Goal: Information Seeking & Learning: Check status

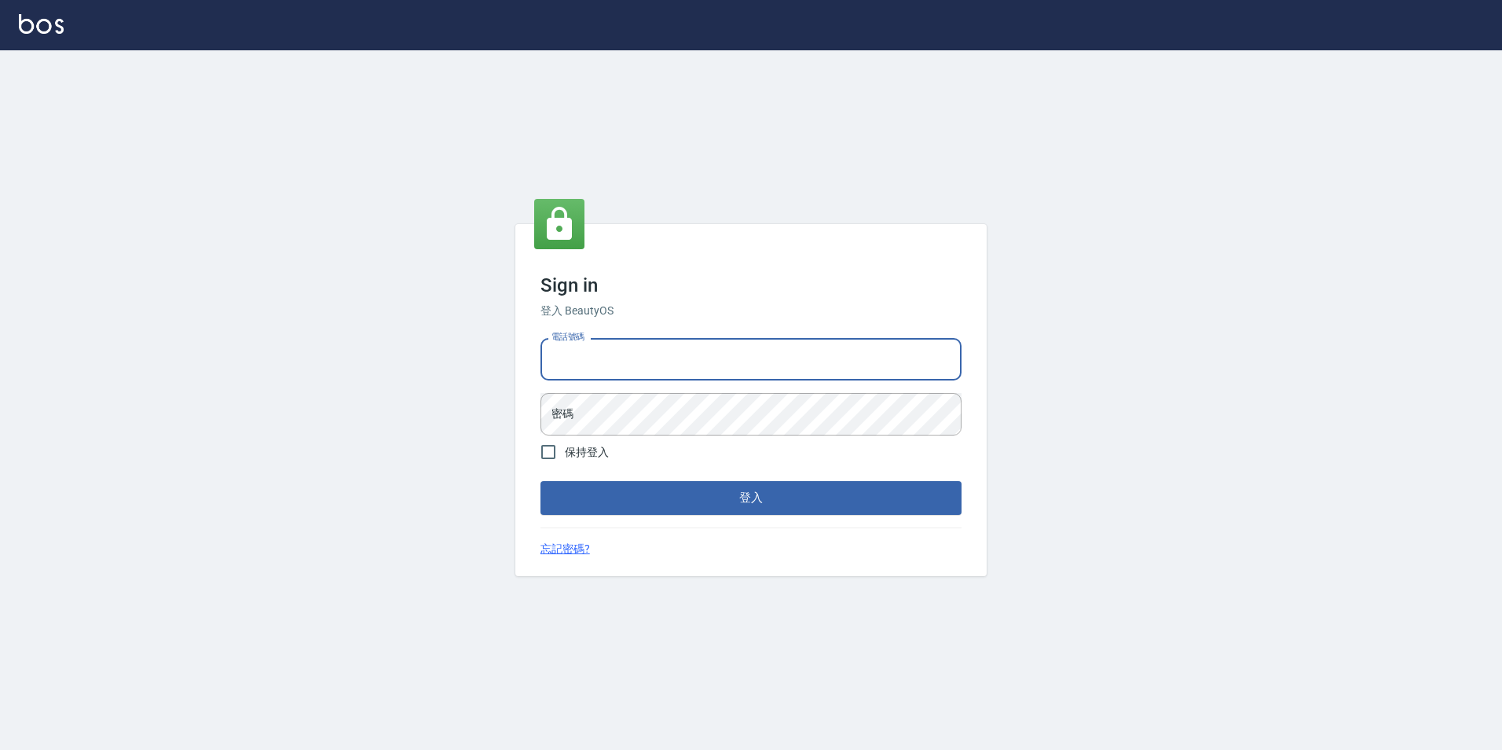
click at [625, 351] on input "電話號碼" at bounding box center [751, 359] width 421 height 42
type input "0936888819"
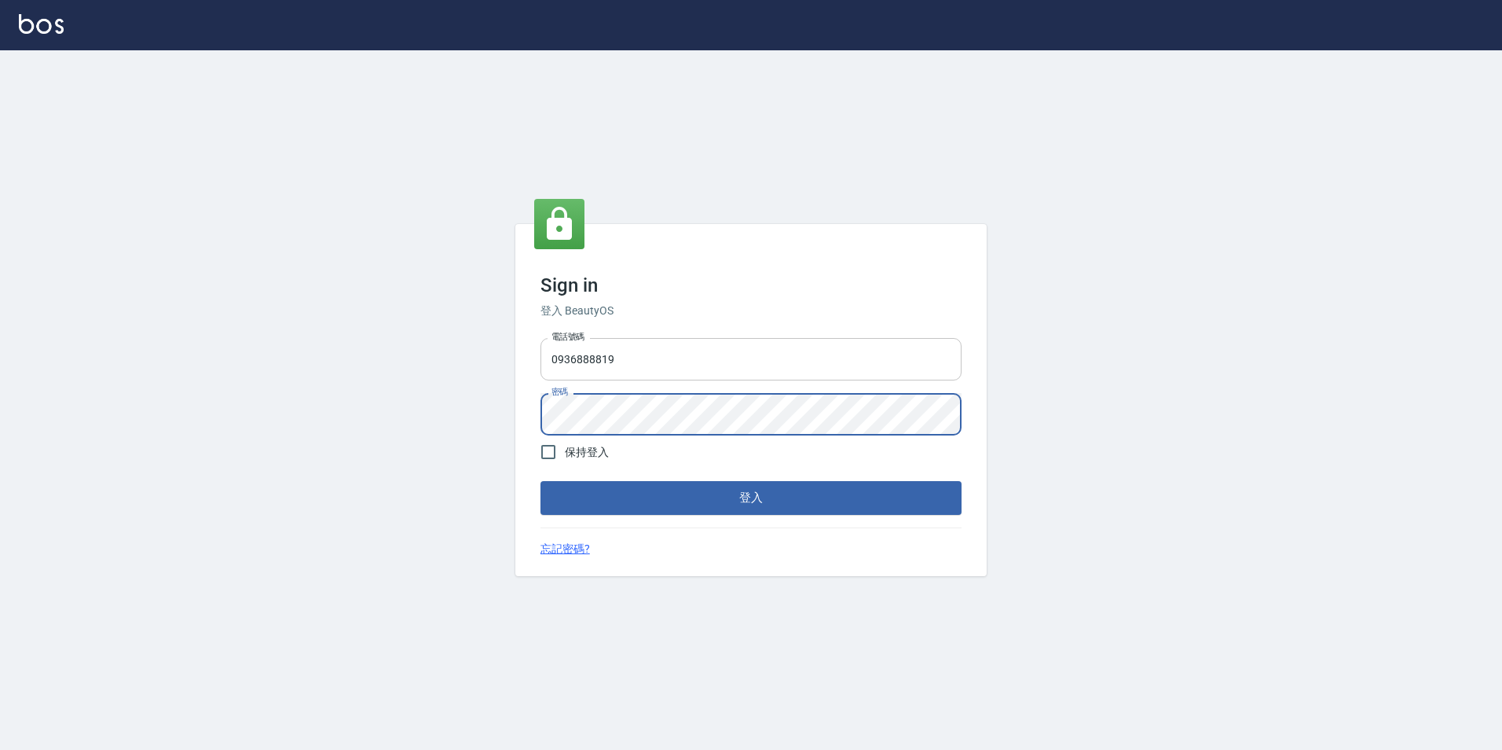
click at [541, 481] on button "登入" at bounding box center [751, 497] width 421 height 33
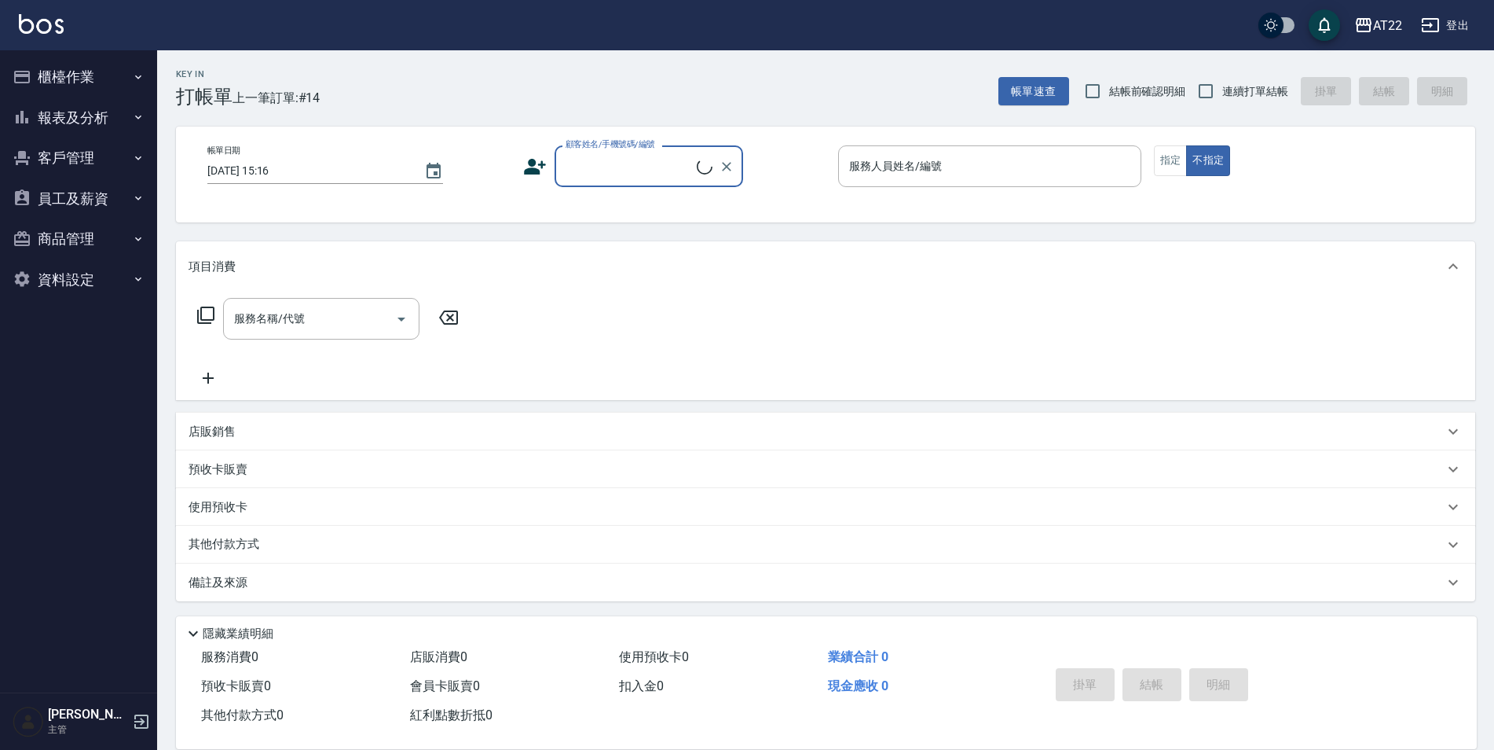
click at [63, 171] on button "客戶管理" at bounding box center [78, 158] width 145 height 41
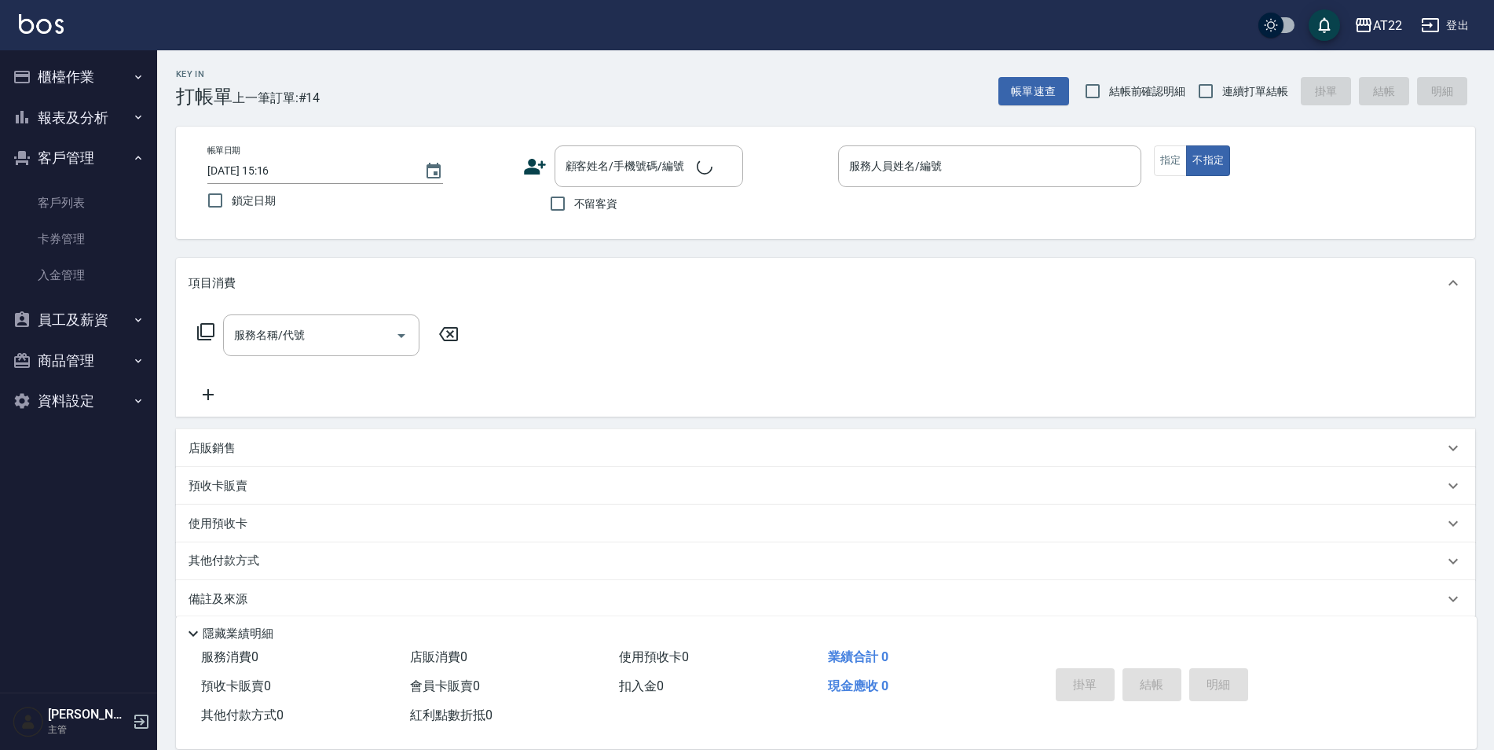
click at [86, 130] on button "報表及分析" at bounding box center [78, 117] width 145 height 41
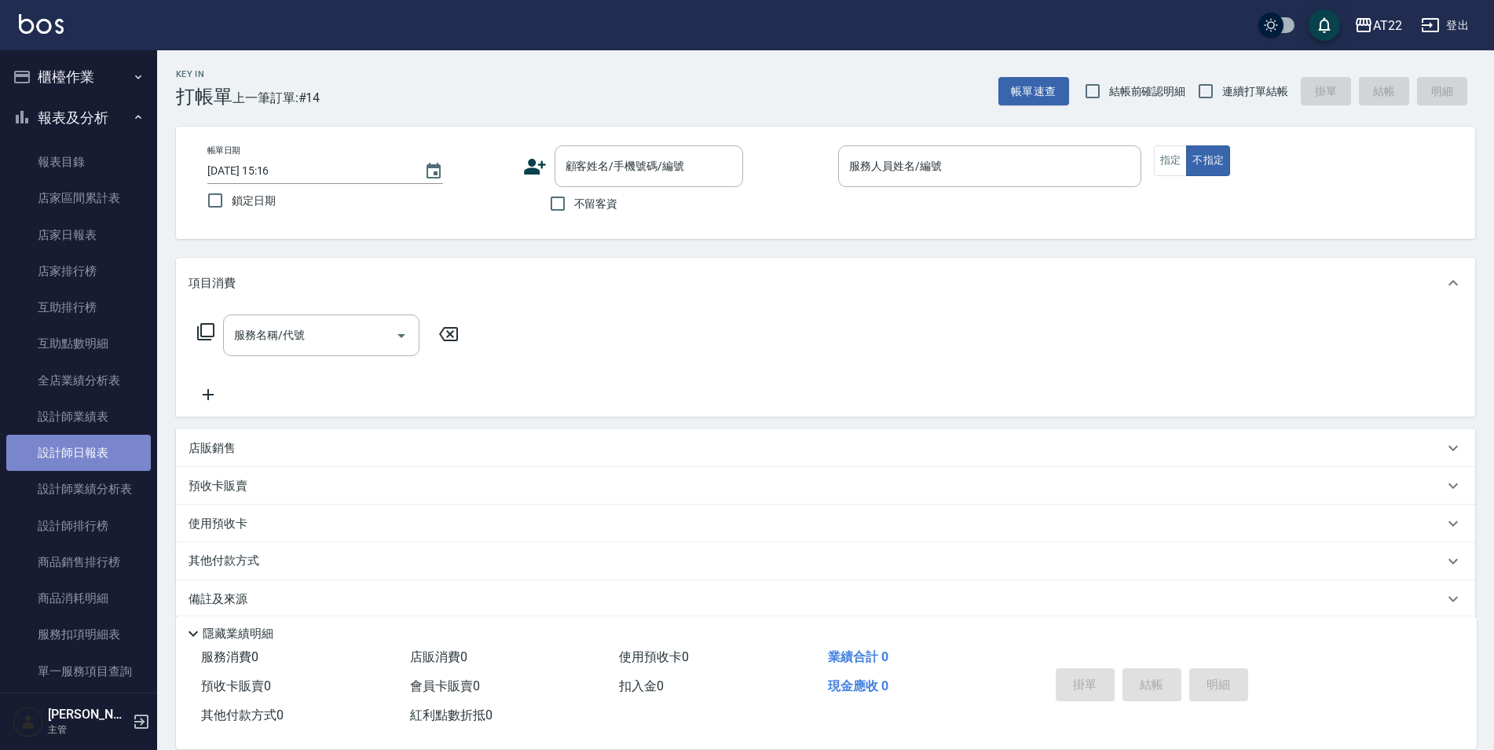
click at [110, 453] on link "設計師日報表" at bounding box center [78, 453] width 145 height 36
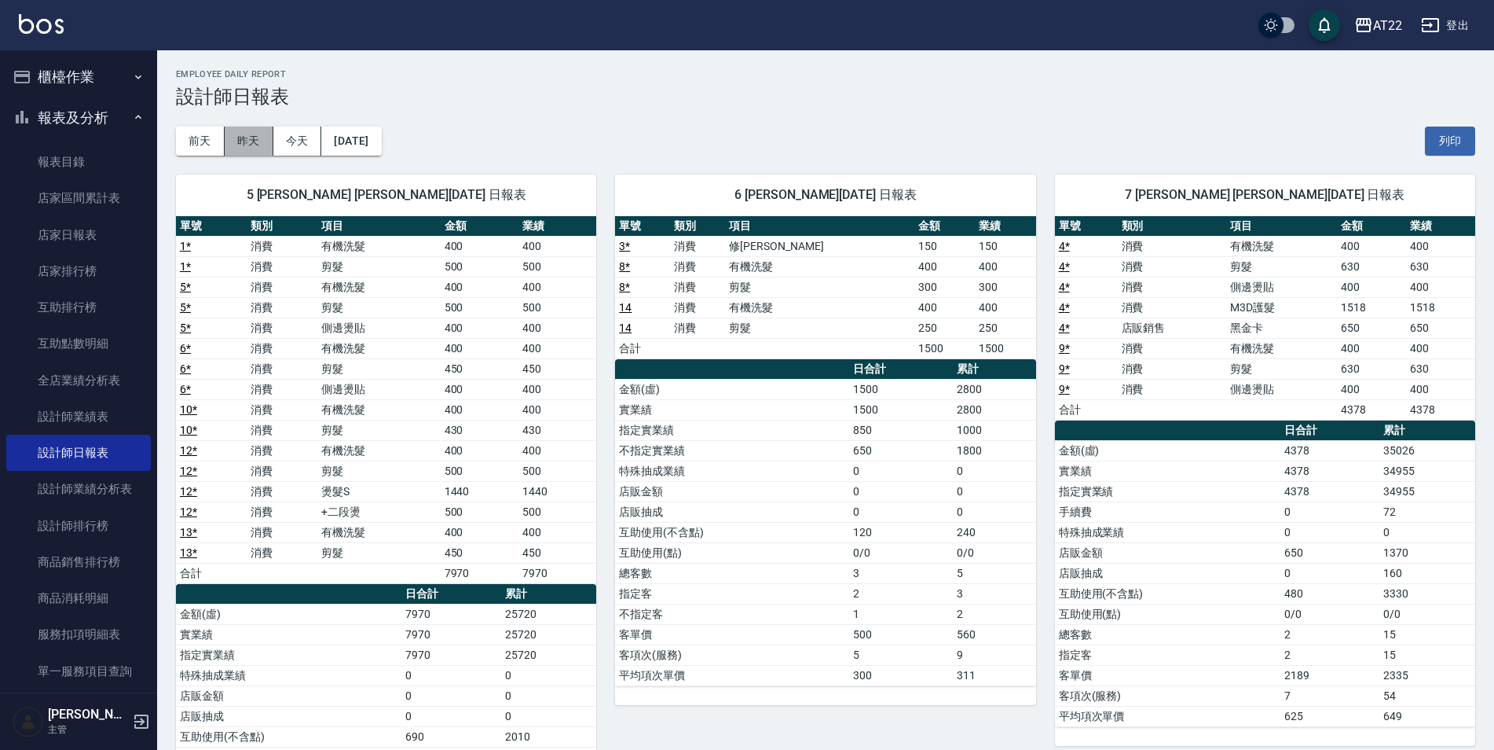
click at [252, 149] on button "昨天" at bounding box center [249, 141] width 49 height 29
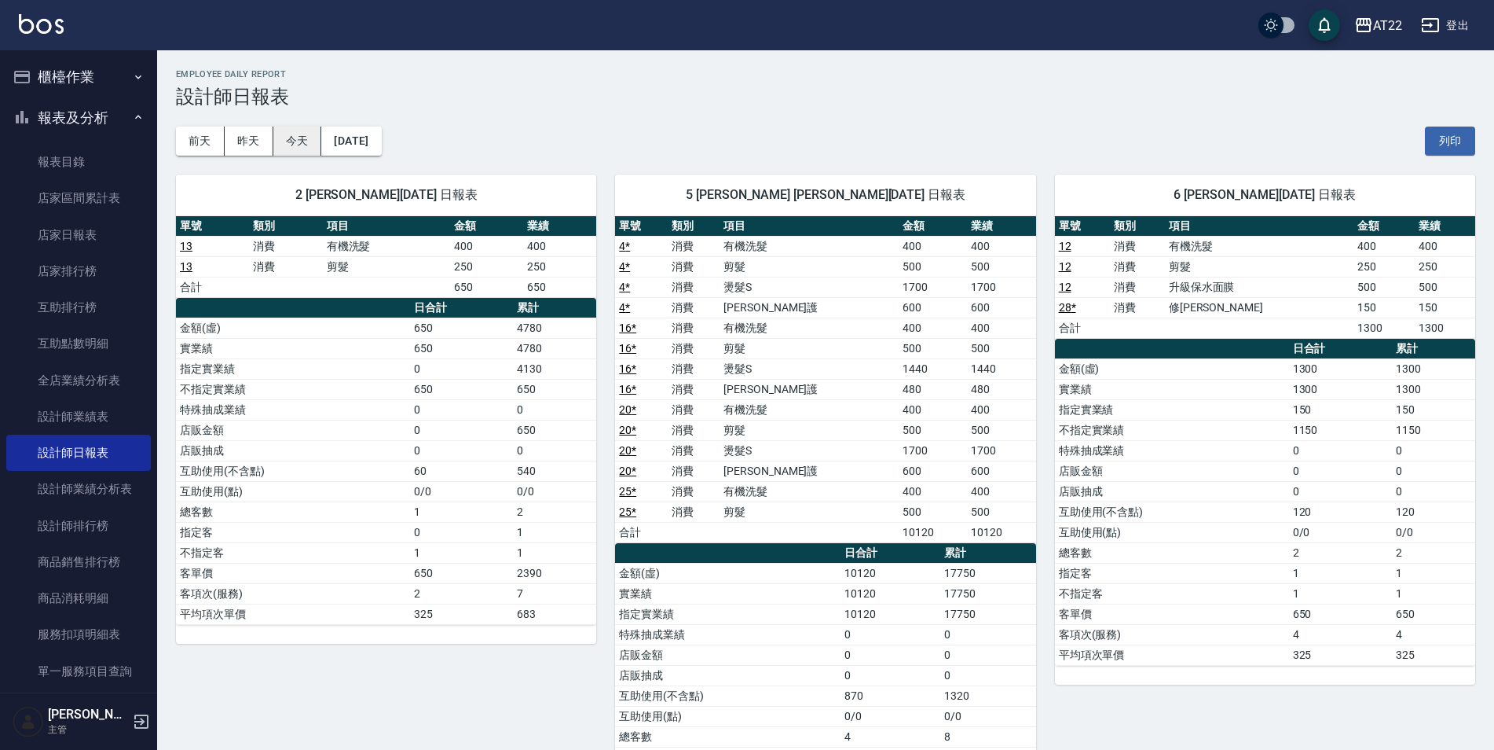
click at [300, 139] on button "今天" at bounding box center [297, 141] width 49 height 29
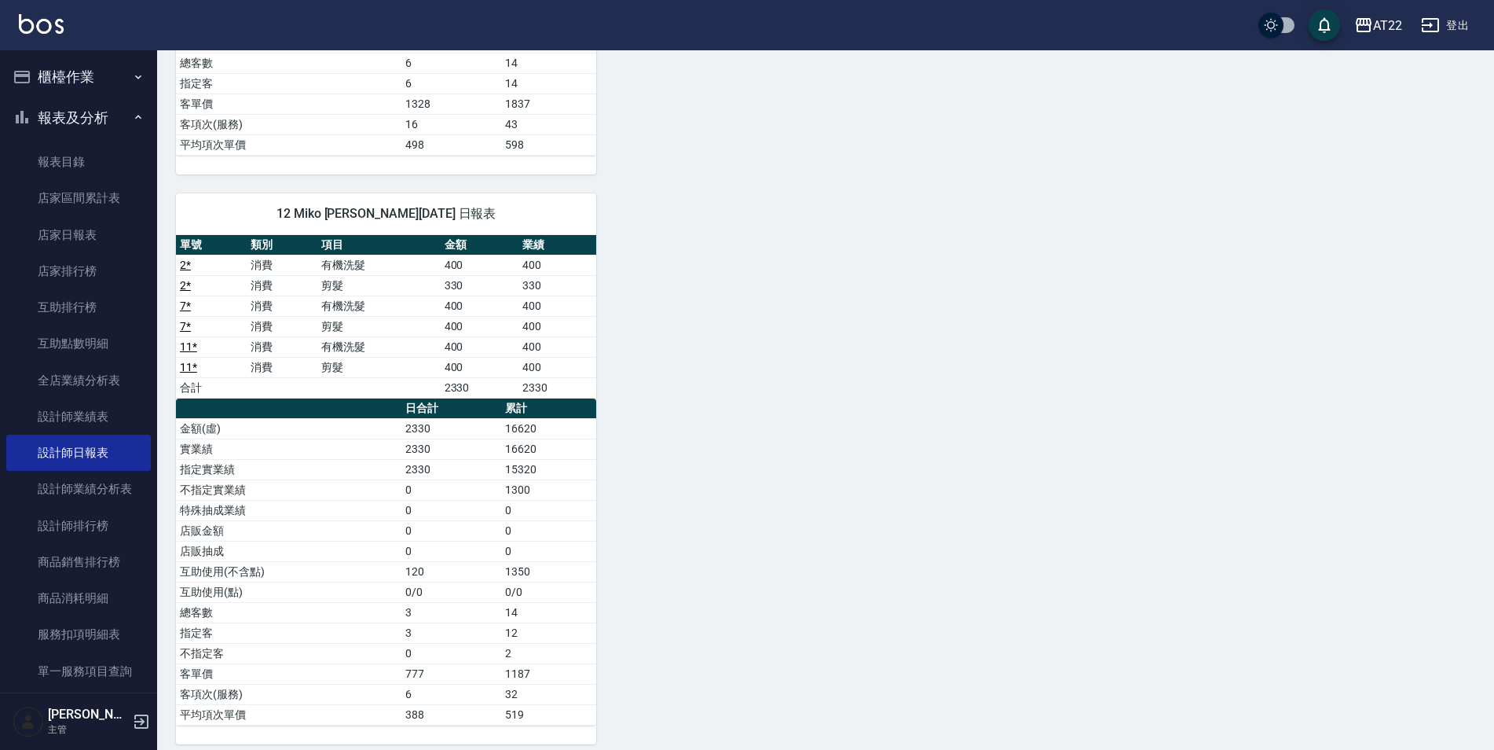
scroll to position [728, 0]
